Goal: Answer question/provide support: Answer question/provide support

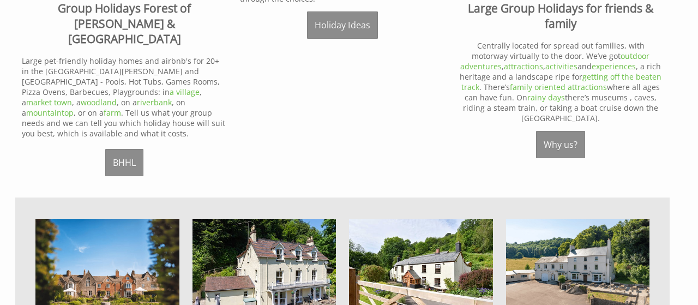
scroll to position [723, 0]
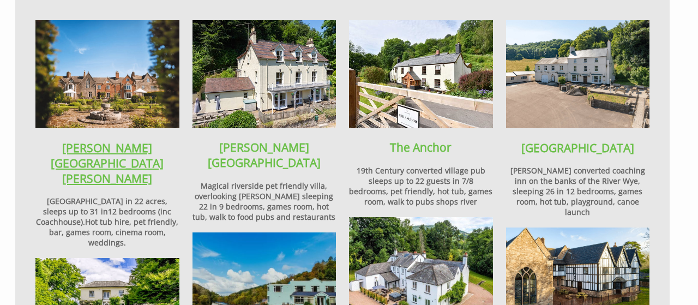
click at [100, 140] on strong "Bowley Hall" at bounding box center [107, 163] width 113 height 46
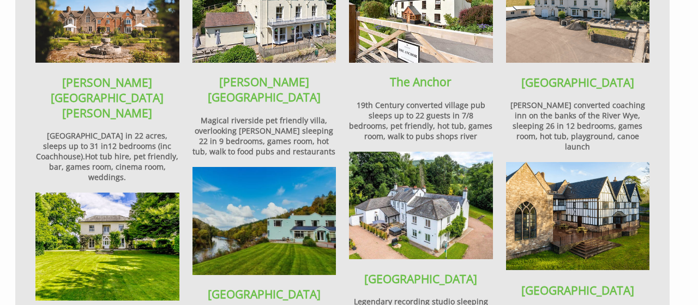
scroll to position [836, 0]
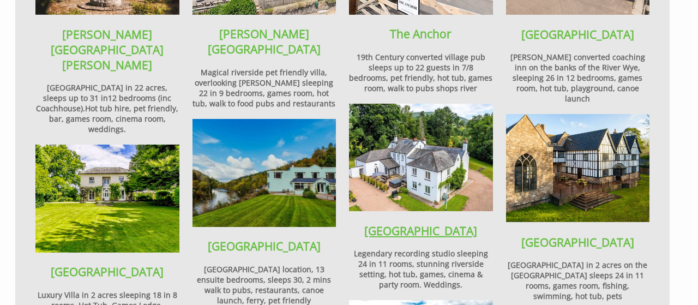
click at [392, 223] on strong "Monnow Valley Studio" at bounding box center [420, 230] width 113 height 15
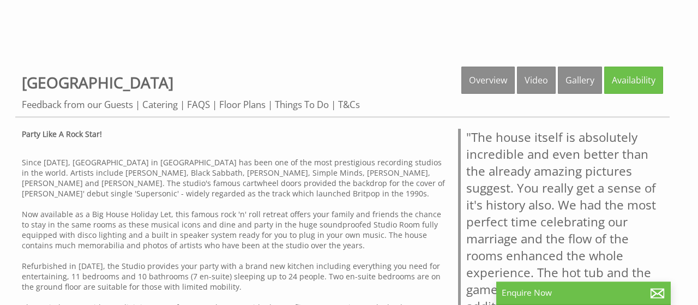
scroll to position [369, 0]
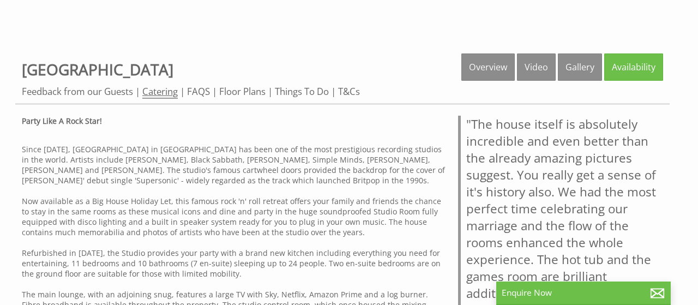
click at [164, 91] on link "Catering" at bounding box center [159, 92] width 35 height 14
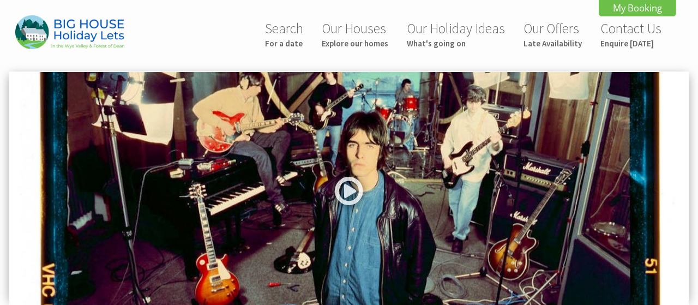
scroll to position [397, 0]
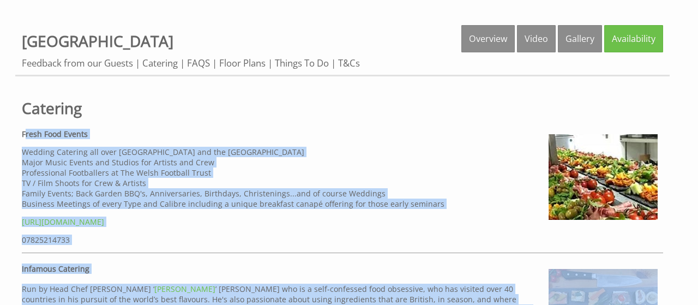
drag, startPoint x: 25, startPoint y: 128, endPoint x: 124, endPoint y: 162, distance: 105.5
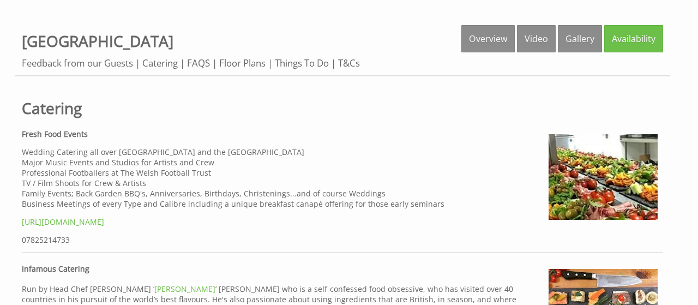
drag, startPoint x: 262, startPoint y: 119, endPoint x: 244, endPoint y: 119, distance: 18.0
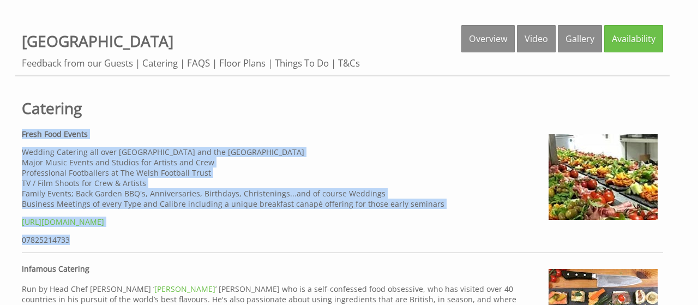
drag, startPoint x: 23, startPoint y: 123, endPoint x: 107, endPoint y: 233, distance: 138.5
copy div "Fresh Food Events Wedding Catering all over South Wales and the South West Majo…"
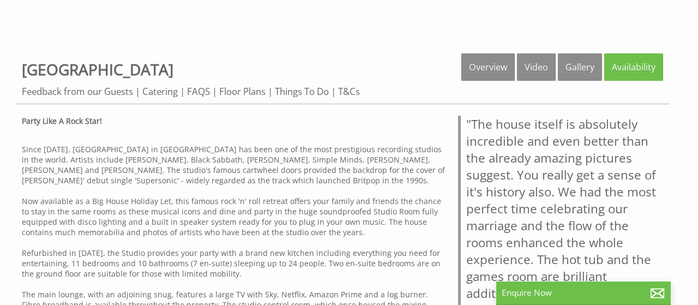
scroll to position [369, 0]
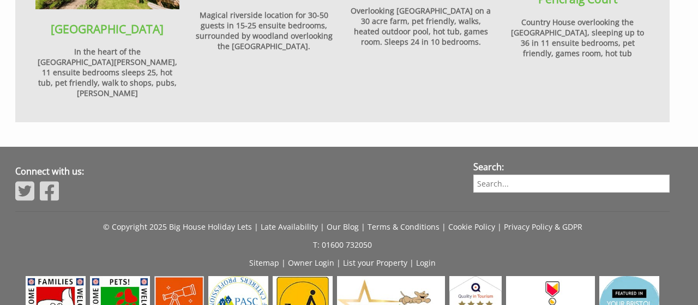
scroll to position [1345, 0]
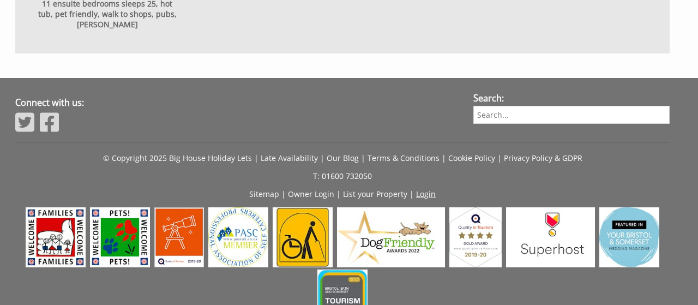
click at [423, 189] on link "Login" at bounding box center [426, 194] width 20 height 10
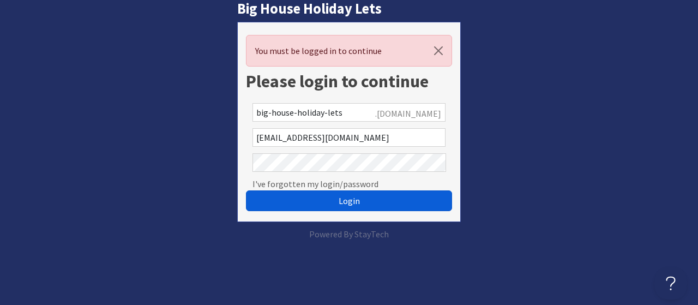
click at [346, 201] on span "Login" at bounding box center [349, 200] width 21 height 11
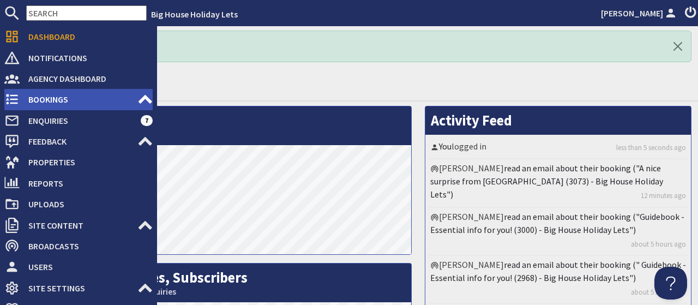
click at [44, 97] on span "Bookings" at bounding box center [79, 99] width 118 height 17
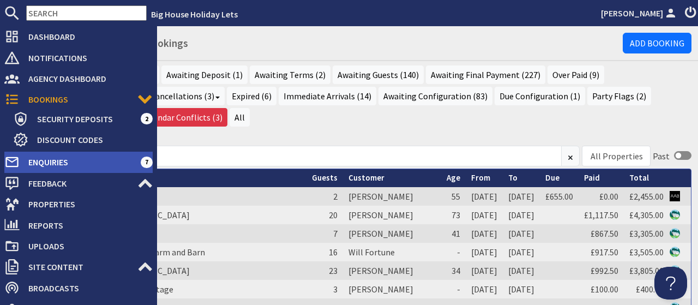
click at [48, 164] on span "Enquiries" at bounding box center [80, 161] width 121 height 17
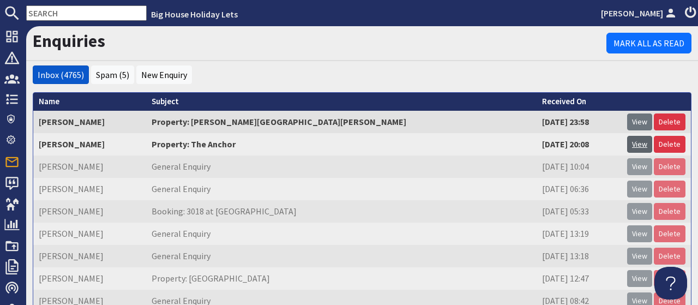
click at [639, 142] on link "View" at bounding box center [639, 144] width 25 height 17
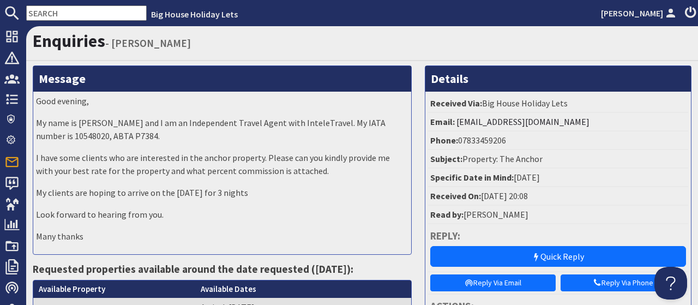
click at [343, 222] on div "Good evening, My name is [PERSON_NAME] and I am an Independent Travel Agent wit…" at bounding box center [222, 173] width 378 height 162
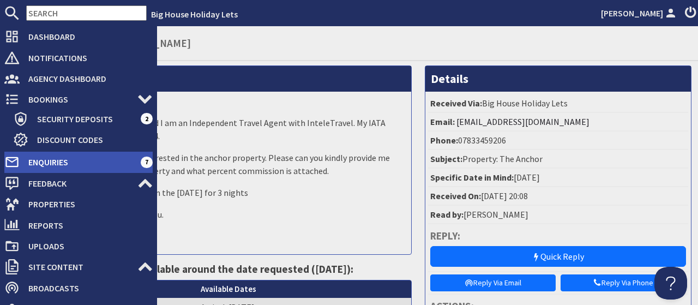
click at [43, 167] on span "Enquiries" at bounding box center [80, 161] width 121 height 17
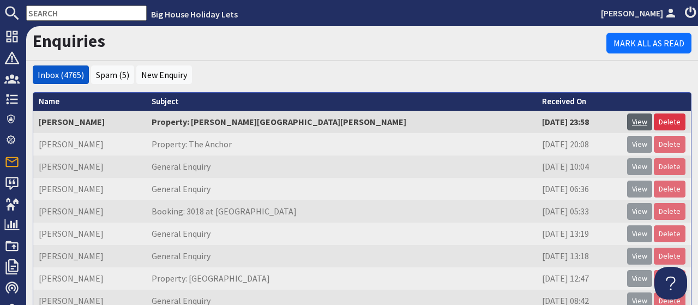
click at [642, 125] on link "View" at bounding box center [639, 121] width 25 height 17
